Goal: Find contact information: Find contact information

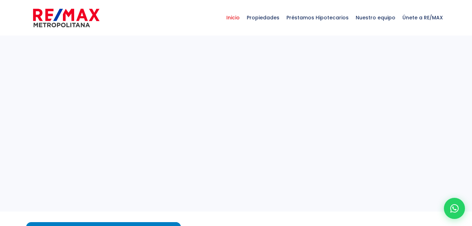
select select
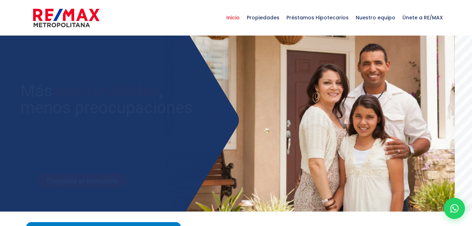
drag, startPoint x: 0, startPoint y: 0, endPoint x: 187, endPoint y: 72, distance: 200.8
click at [187, 72] on sr7-module "Consigue tu préstamo hipotecario con opciones flexibles y tasas preferenciales …" at bounding box center [236, 124] width 472 height 176
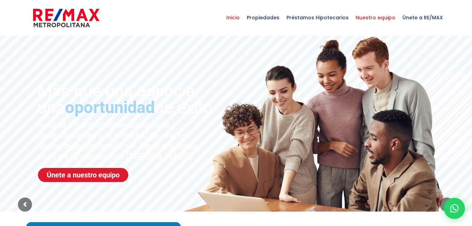
click at [368, 17] on span "Nuestro equipo" at bounding box center [375, 17] width 47 height 21
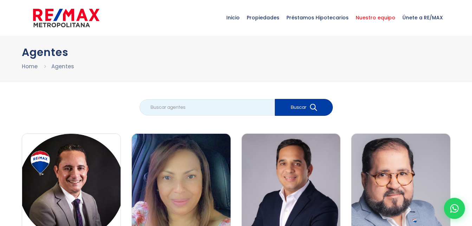
click at [187, 106] on input "search" at bounding box center [207, 107] width 135 height 16
type input "carlos valdez"
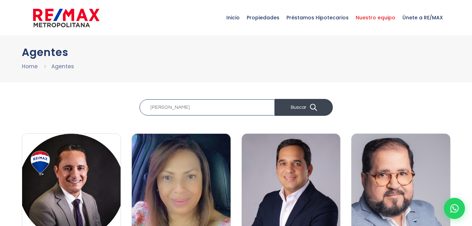
click at [292, 107] on button "Buscar" at bounding box center [304, 107] width 58 height 17
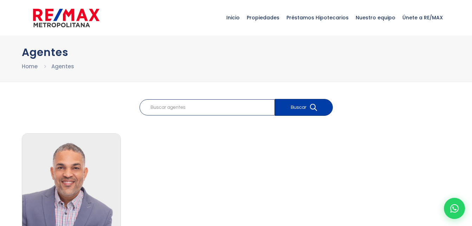
click at [292, 107] on button "Buscar" at bounding box center [304, 107] width 58 height 17
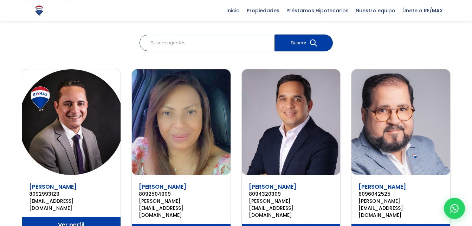
scroll to position [68, 0]
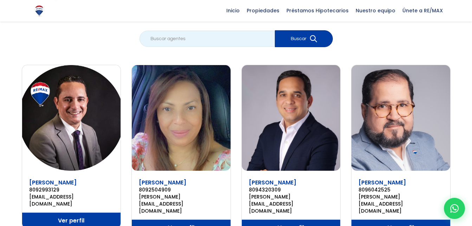
click at [228, 44] on input "search" at bounding box center [207, 39] width 135 height 16
type input "carlos valdez"
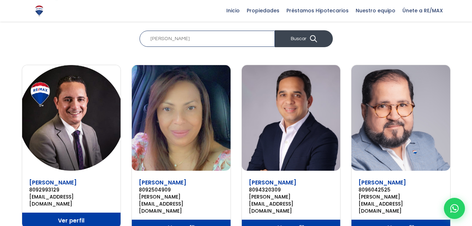
click at [307, 39] on button "Buscar" at bounding box center [304, 38] width 58 height 17
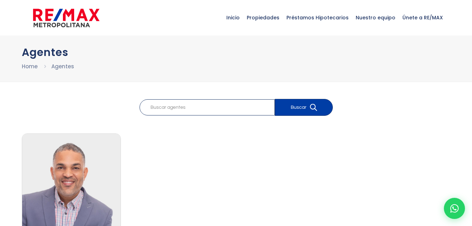
click at [80, 149] on img at bounding box center [71, 187] width 99 height 106
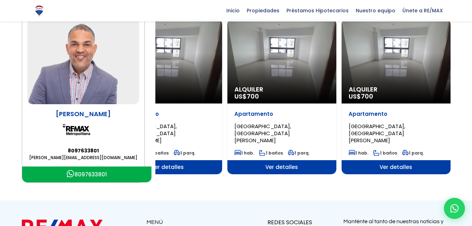
scroll to position [87, 0]
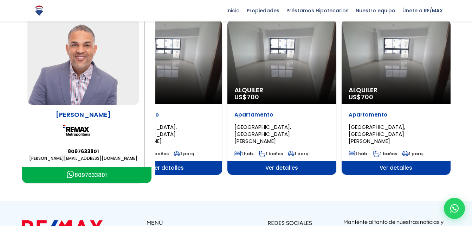
click at [183, 166] on span "Ver detalles" at bounding box center [167, 168] width 109 height 14
click at [83, 100] on img at bounding box center [83, 61] width 112 height 88
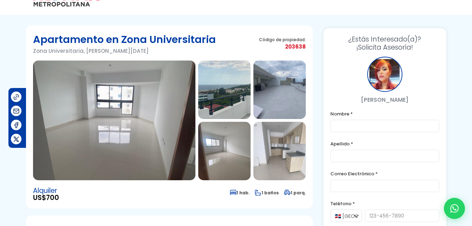
scroll to position [20, 0]
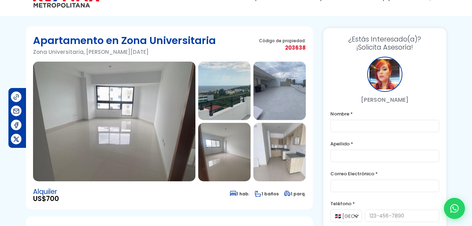
click at [147, 83] on img at bounding box center [114, 122] width 163 height 120
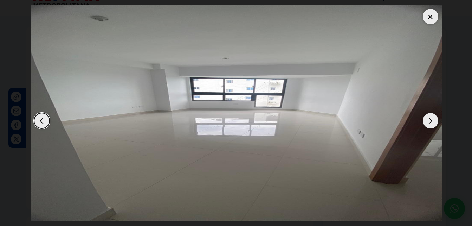
click at [429, 117] on div "Next slide" at bounding box center [430, 120] width 15 height 15
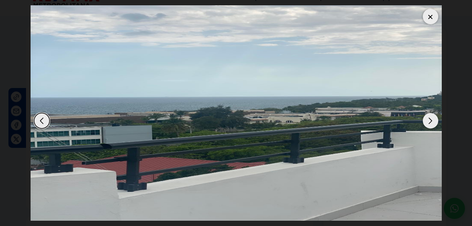
click at [429, 117] on div "Next slide" at bounding box center [430, 120] width 15 height 15
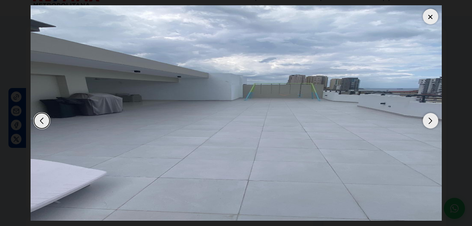
click at [430, 17] on div at bounding box center [430, 16] width 15 height 15
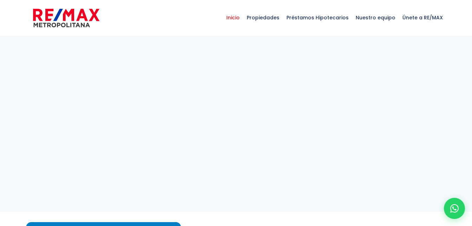
select select
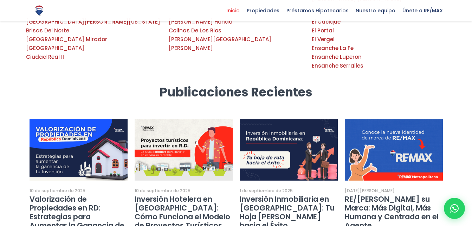
scroll to position [1391, 0]
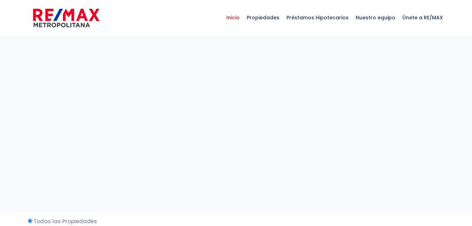
select select
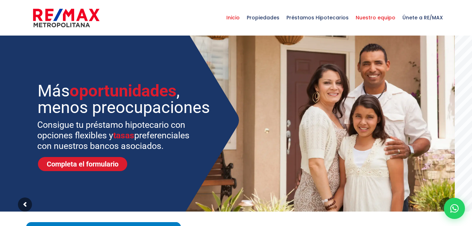
click at [380, 18] on span "Nuestro equipo" at bounding box center [375, 17] width 47 height 21
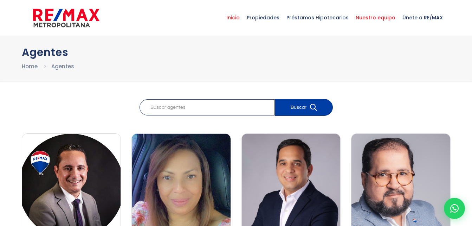
click at [239, 19] on span "Inicio" at bounding box center [233, 17] width 20 height 21
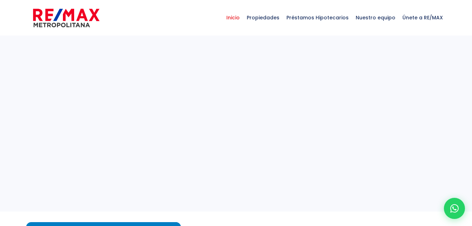
select select
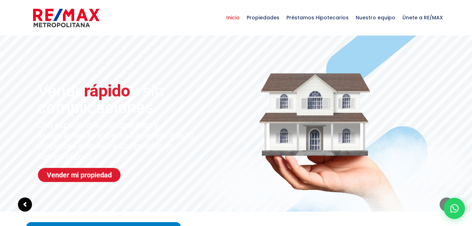
click at [21, 202] on sr7-arrow at bounding box center [25, 204] width 14 height 14
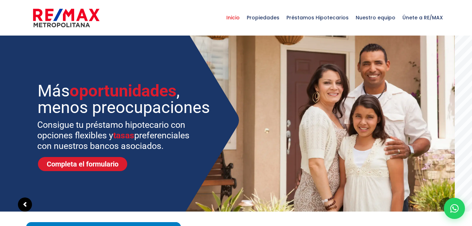
click at [21, 202] on sr7-arrow at bounding box center [25, 204] width 14 height 14
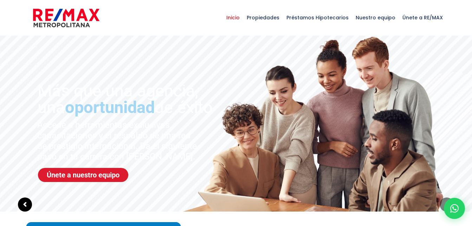
click at [21, 202] on sr7-arrow at bounding box center [25, 204] width 14 height 14
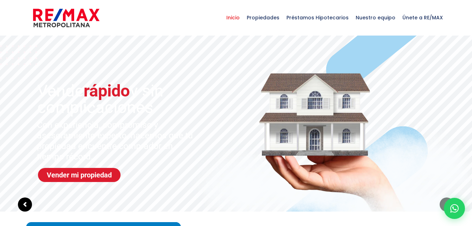
click at [21, 202] on sr7-arrow at bounding box center [25, 204] width 14 height 14
click at [413, 15] on span "Únete a RE/MAX" at bounding box center [422, 17] width 47 height 21
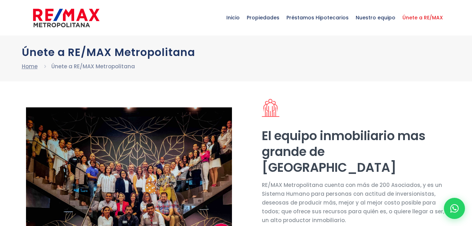
select select "DO"
click at [31, 67] on link "Home" at bounding box center [30, 66] width 16 height 7
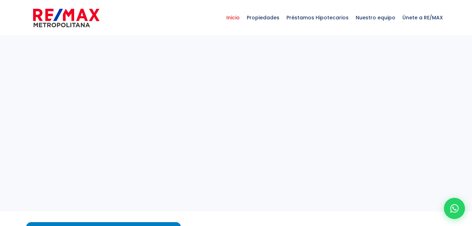
select select
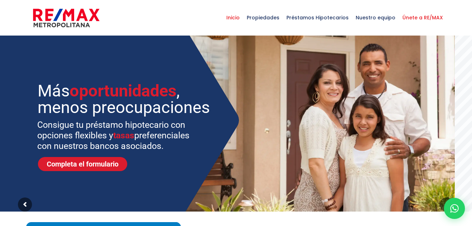
click at [410, 17] on span "Únete a RE/MAX" at bounding box center [422, 17] width 47 height 21
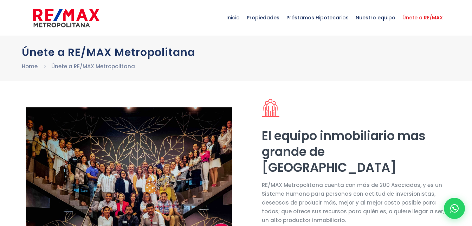
select select "DO"
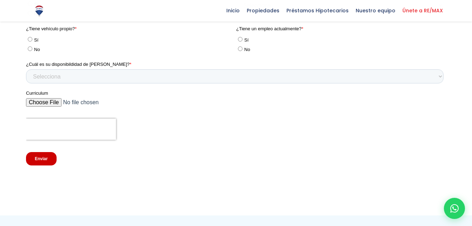
scroll to position [1352, 0]
